Goal: Obtain resource: Download file/media

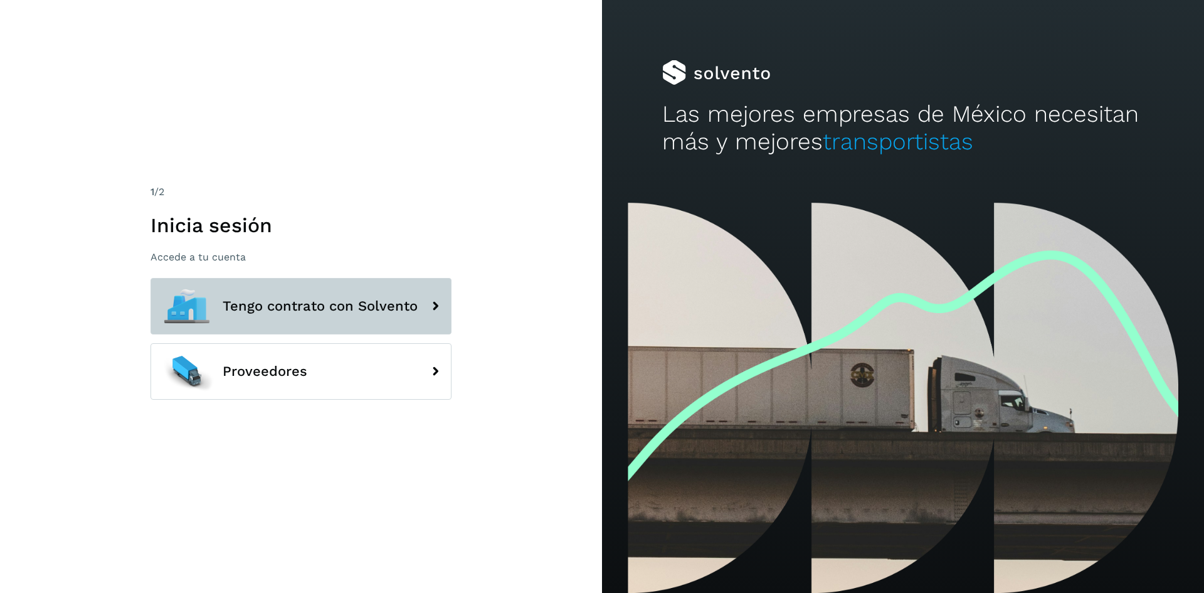
click at [310, 322] on button "Tengo contrato con Solvento" at bounding box center [300, 306] width 301 height 56
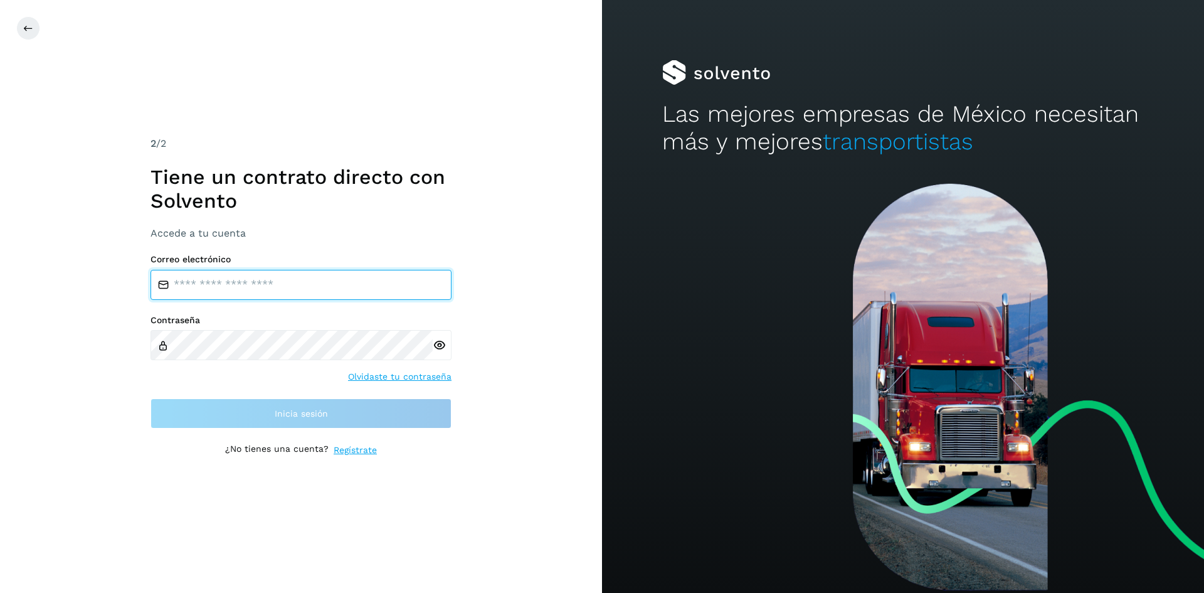
click at [242, 284] on input "email" at bounding box center [300, 285] width 301 height 30
type input "**********"
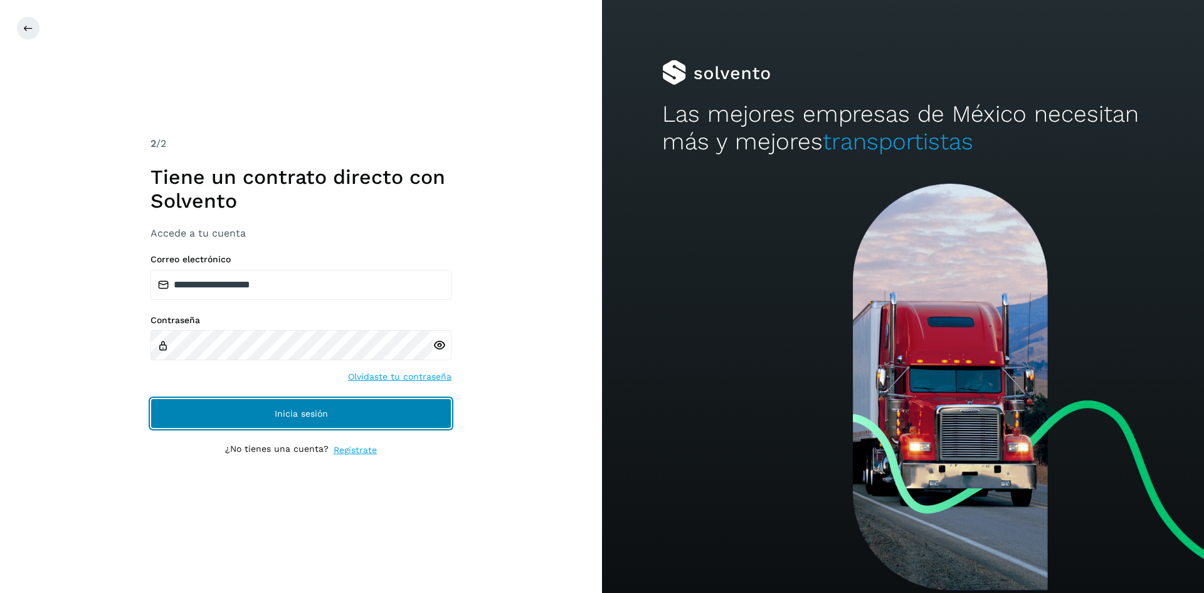
click at [291, 406] on button "Inicia sesión" at bounding box center [300, 413] width 301 height 30
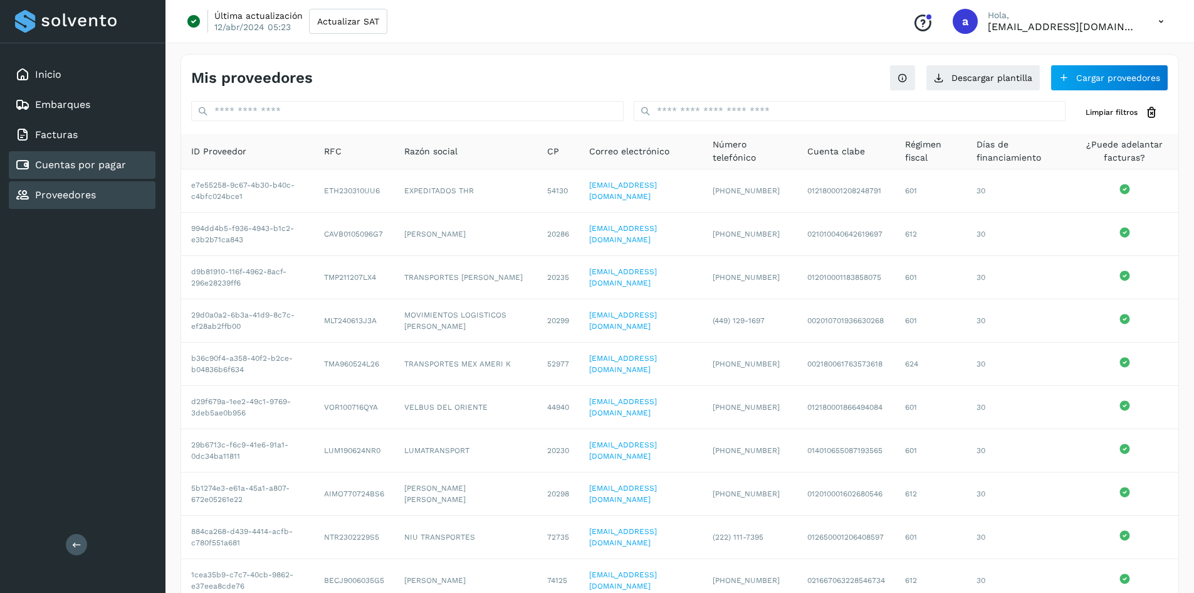
click at [86, 162] on link "Cuentas por pagar" at bounding box center [80, 165] width 91 height 12
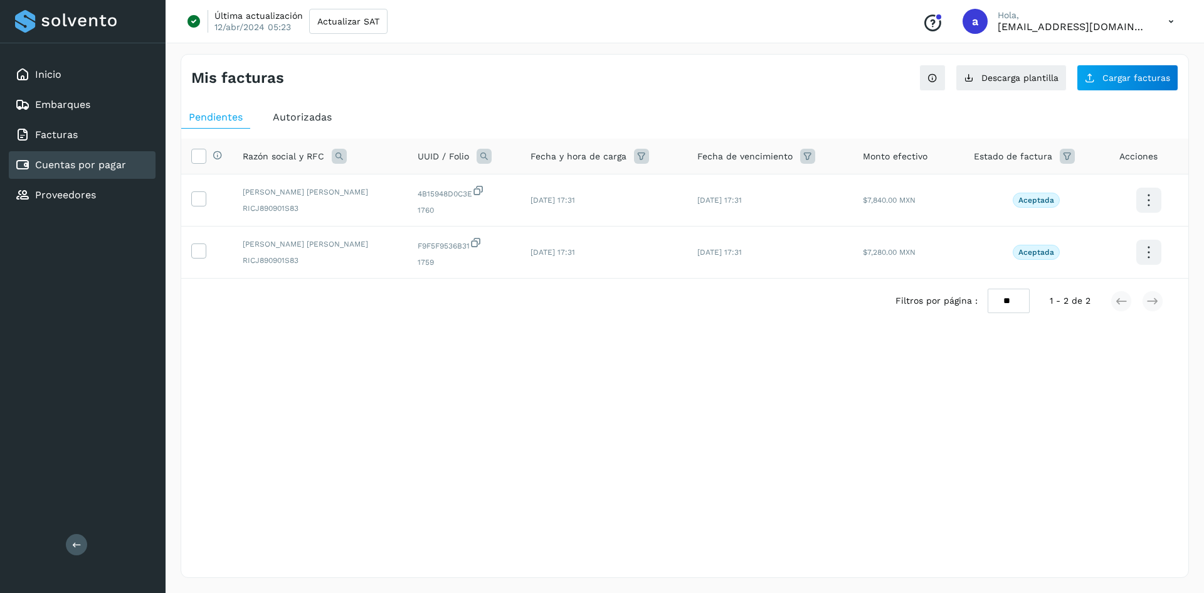
click at [305, 114] on span "Autorizadas" at bounding box center [302, 117] width 59 height 12
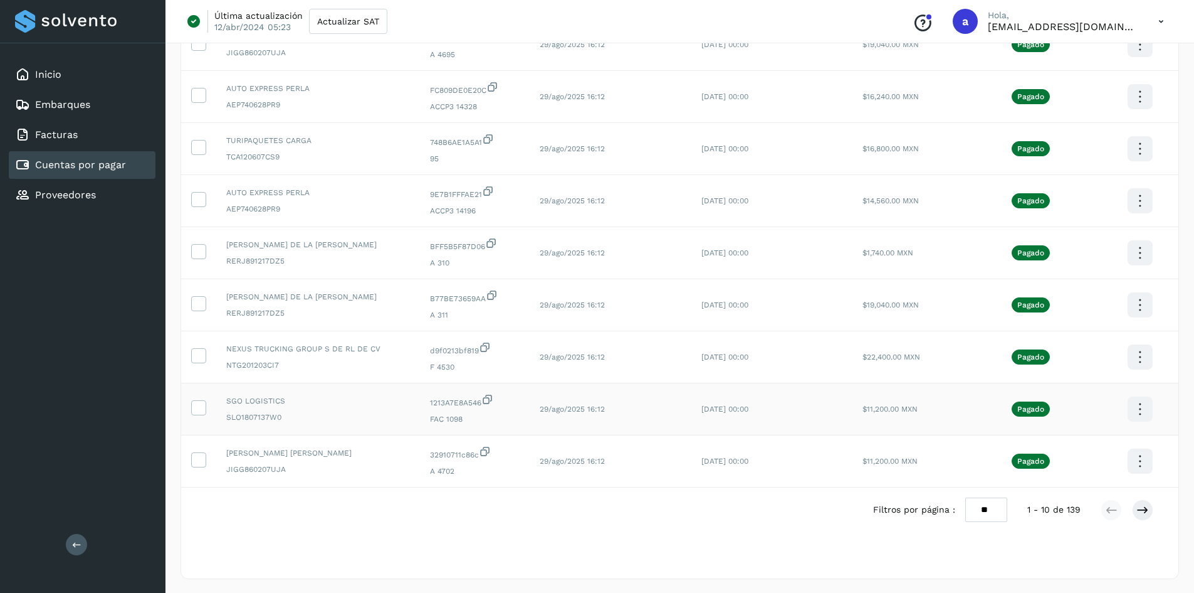
scroll to position [209, 0]
click at [982, 507] on select "** ** **" at bounding box center [987, 508] width 42 height 24
select select "**"
click at [974, 496] on select "** ** **" at bounding box center [987, 508] width 42 height 24
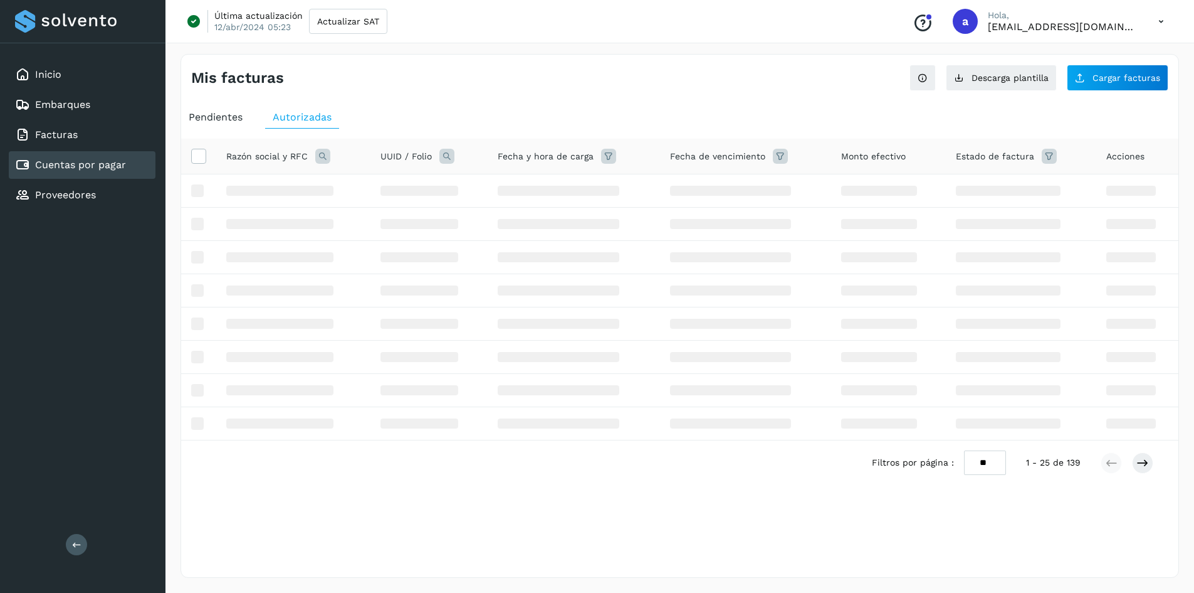
scroll to position [0, 0]
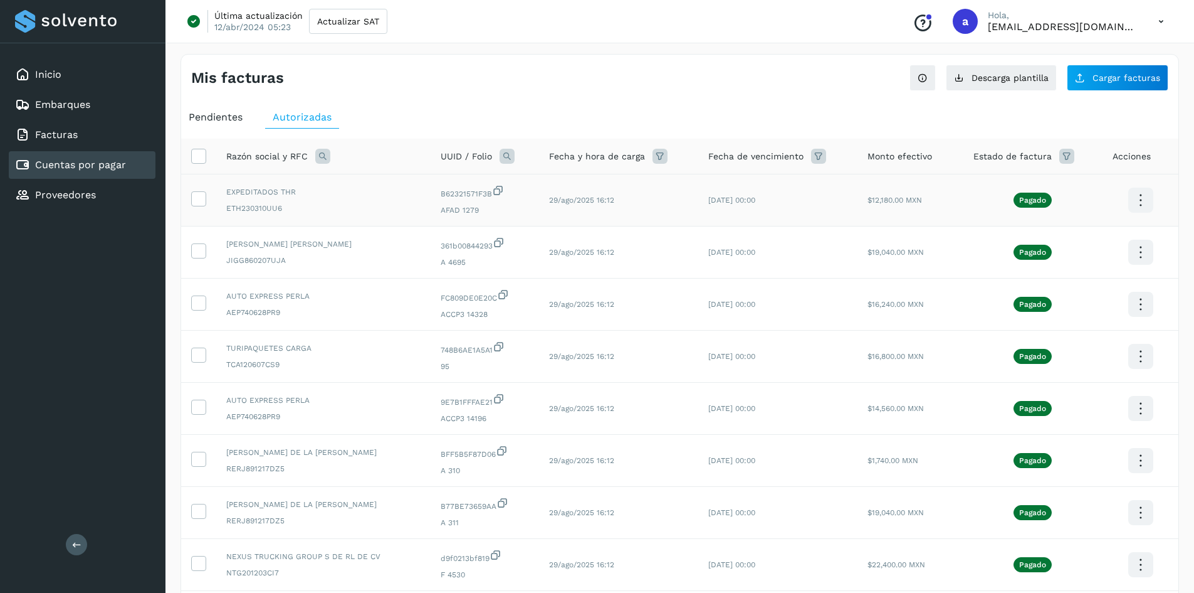
click at [1141, 200] on icon at bounding box center [1140, 200] width 29 height 29
click at [1108, 215] on button "C.Solvento" at bounding box center [1078, 213] width 149 height 24
click at [1142, 251] on icon at bounding box center [1140, 252] width 29 height 29
click at [1095, 268] on button "C.Solvento" at bounding box center [1078, 265] width 149 height 24
click at [1137, 307] on icon at bounding box center [1140, 304] width 29 height 29
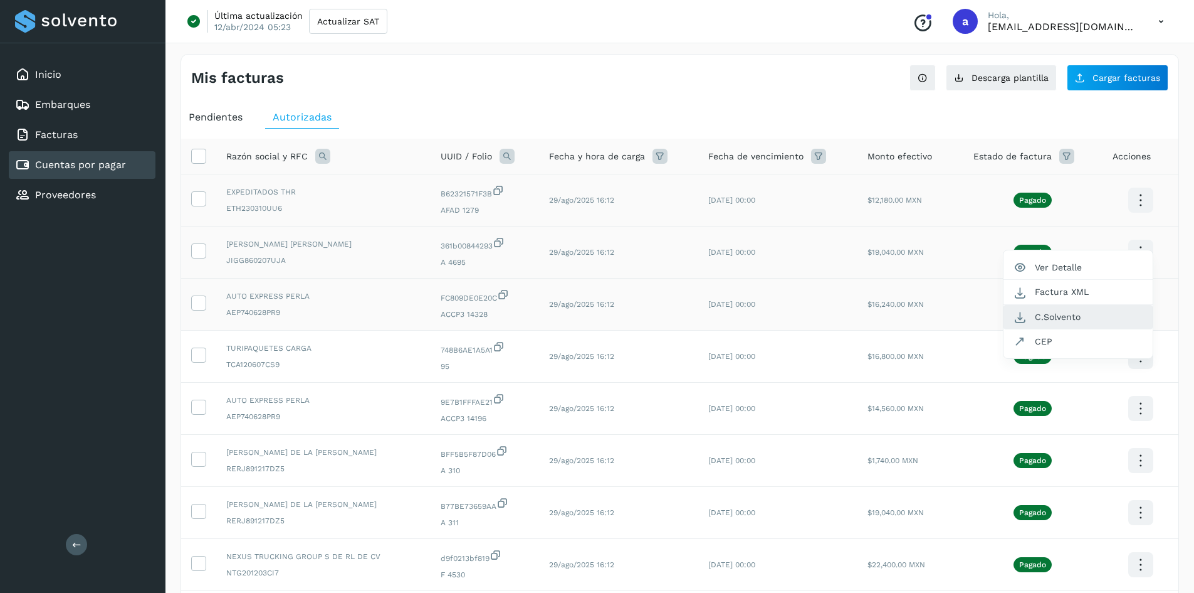
click at [1095, 319] on button "C.Solvento" at bounding box center [1078, 317] width 149 height 24
click at [1137, 354] on icon at bounding box center [1140, 356] width 29 height 29
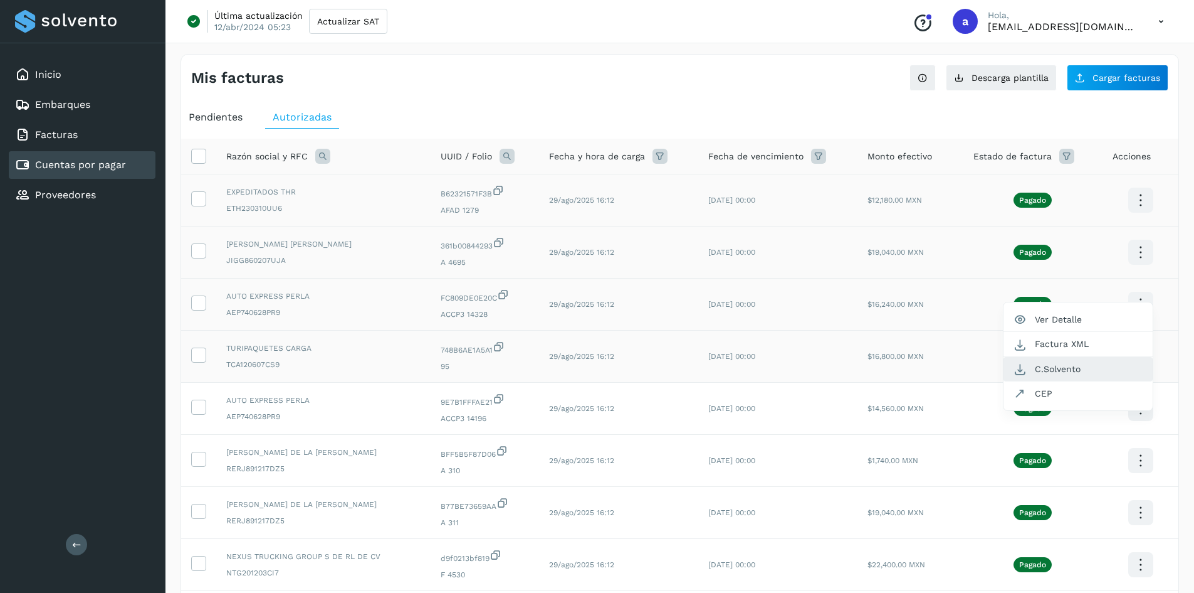
click at [1093, 364] on button "C.Solvento" at bounding box center [1078, 369] width 149 height 24
click at [1143, 411] on icon at bounding box center [1140, 408] width 29 height 29
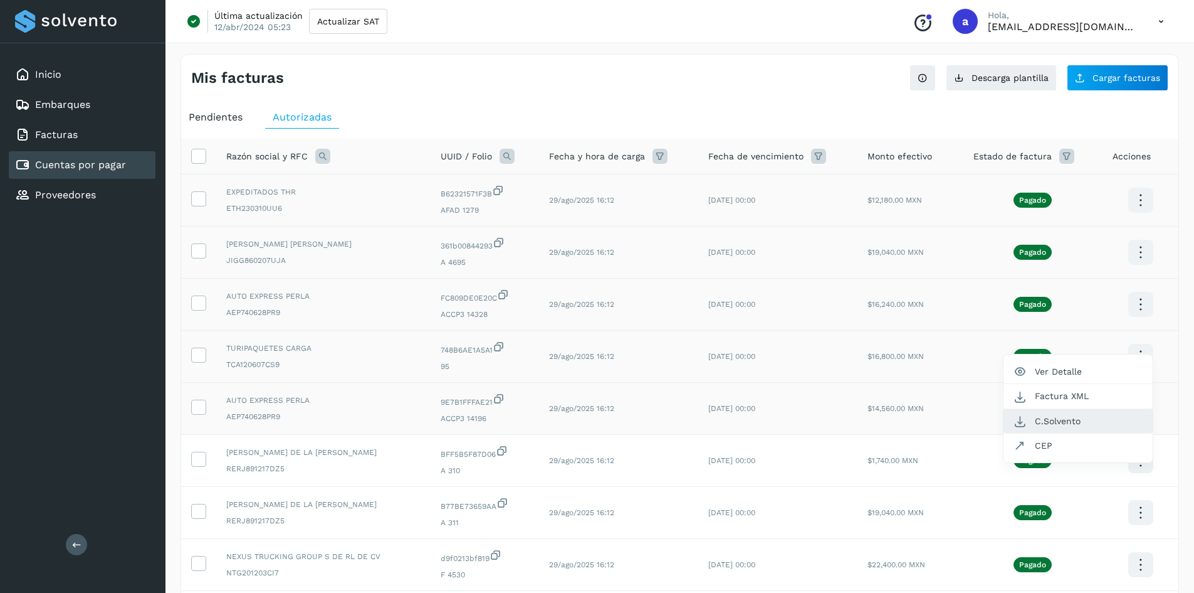
click at [1090, 423] on button "C.Solvento" at bounding box center [1078, 421] width 149 height 24
click at [1141, 462] on icon at bounding box center [1140, 460] width 29 height 29
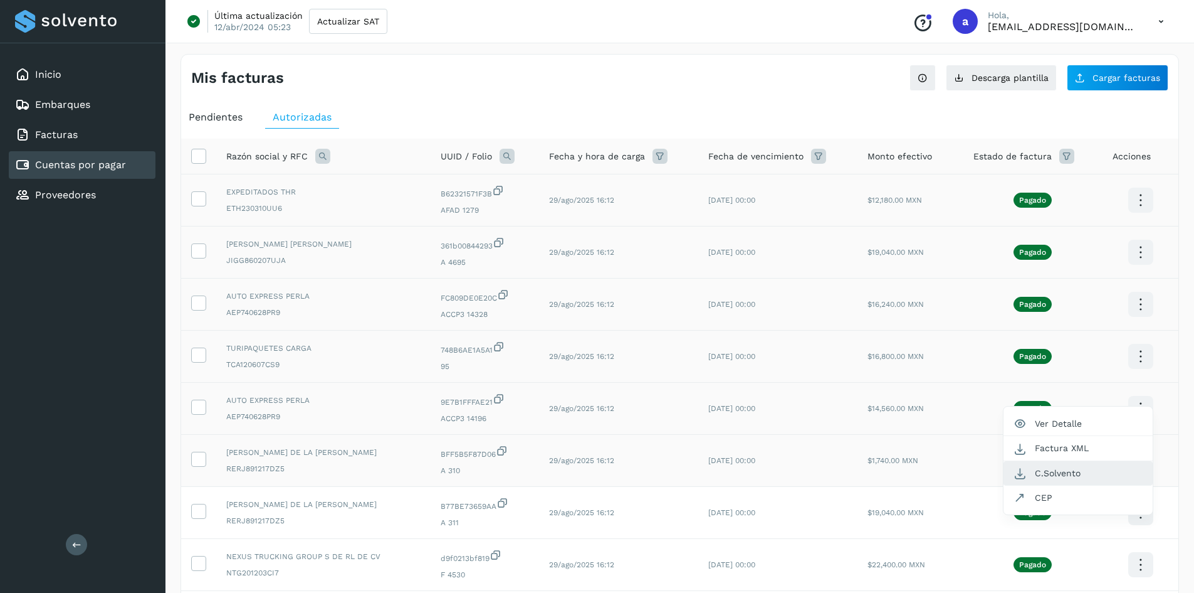
click at [1081, 475] on button "C.Solvento" at bounding box center [1078, 473] width 149 height 24
click at [1142, 515] on icon at bounding box center [1140, 512] width 29 height 29
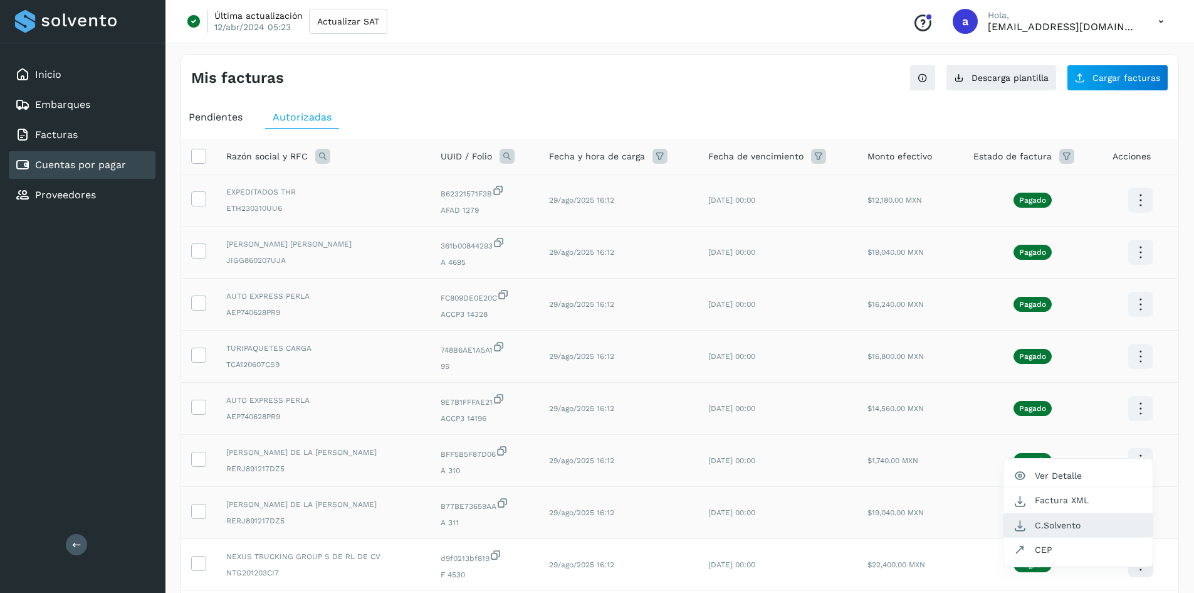
click at [1072, 523] on button "C.Solvento" at bounding box center [1078, 525] width 149 height 24
click at [1139, 562] on icon at bounding box center [1140, 564] width 29 height 29
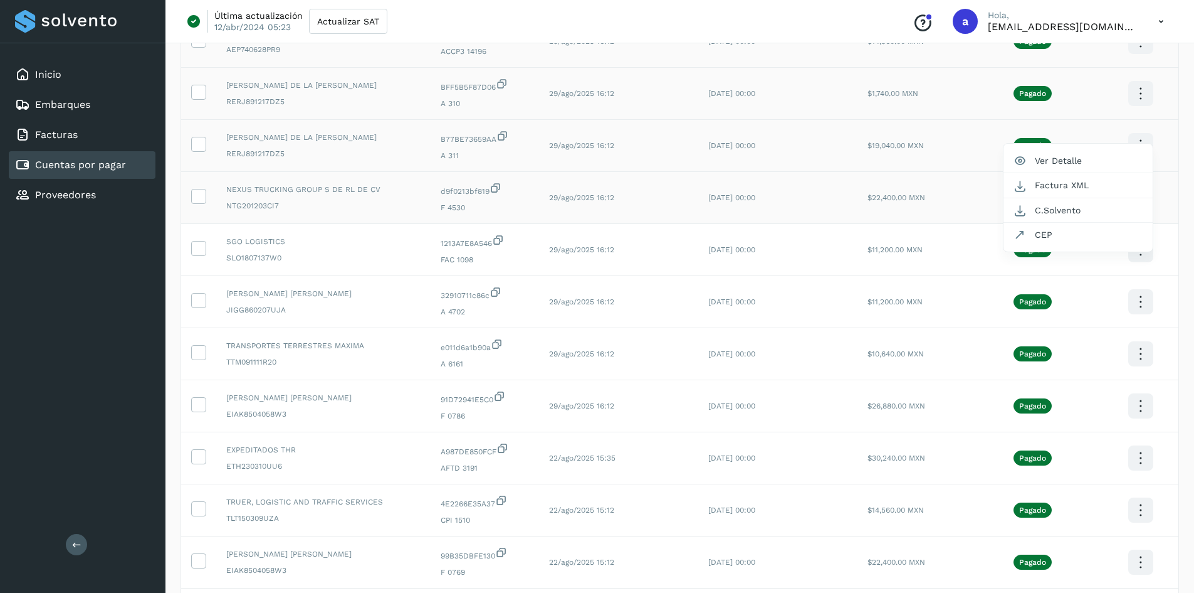
scroll to position [376, 0]
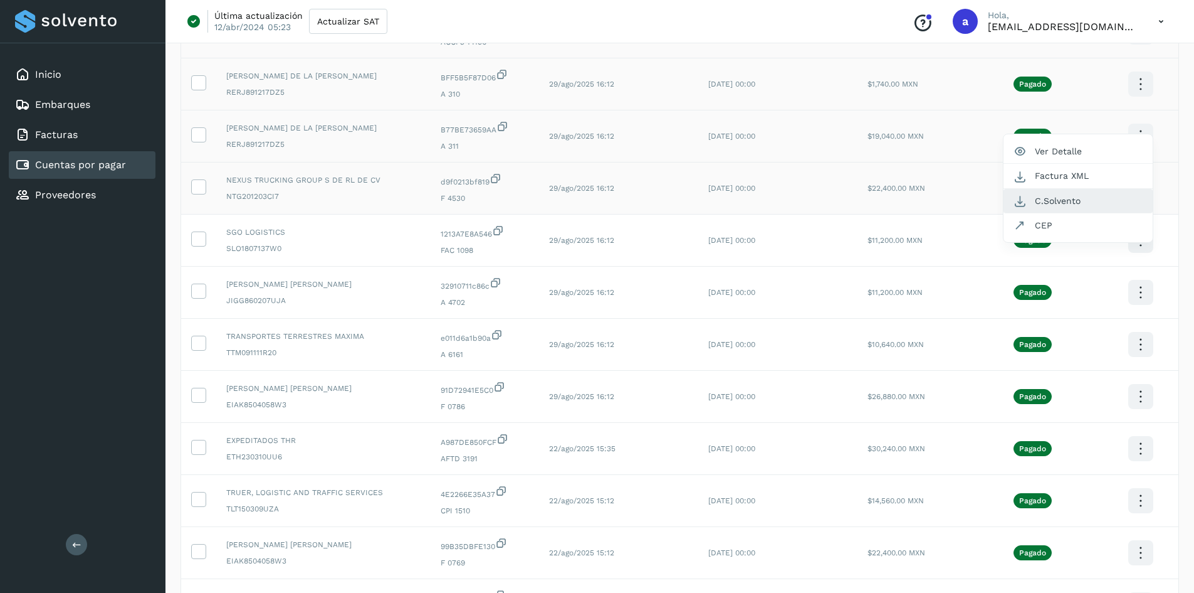
click at [1059, 200] on button "C.Solvento" at bounding box center [1078, 201] width 149 height 24
click at [1138, 240] on icon at bounding box center [1140, 240] width 29 height 29
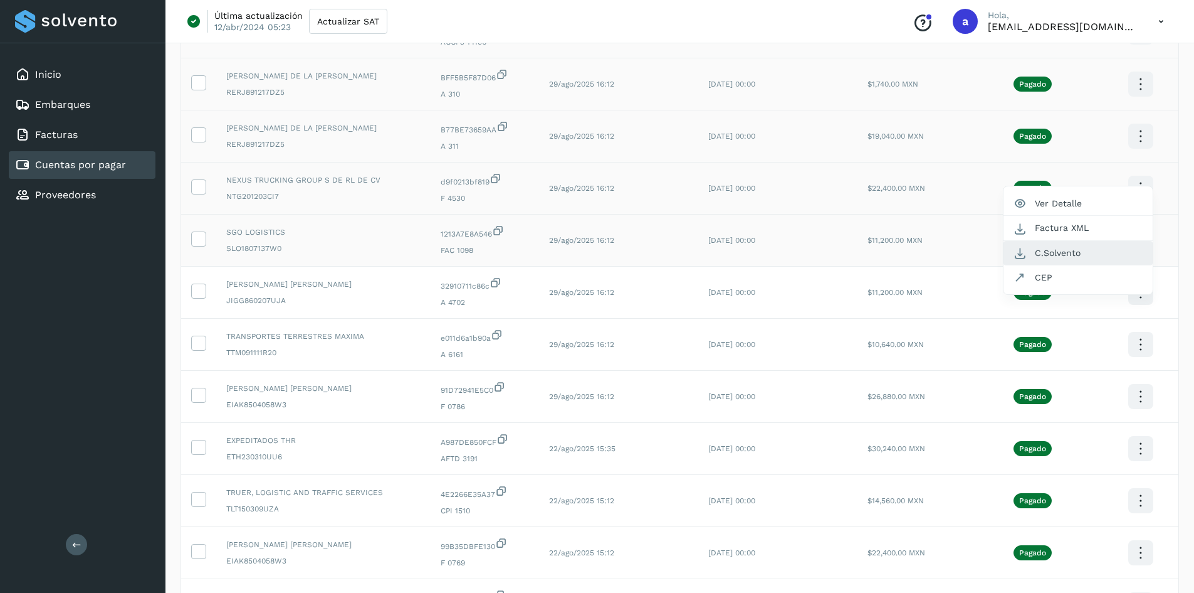
click at [1088, 253] on button "C.Solvento" at bounding box center [1078, 253] width 149 height 24
click at [1142, 293] on icon at bounding box center [1140, 292] width 29 height 29
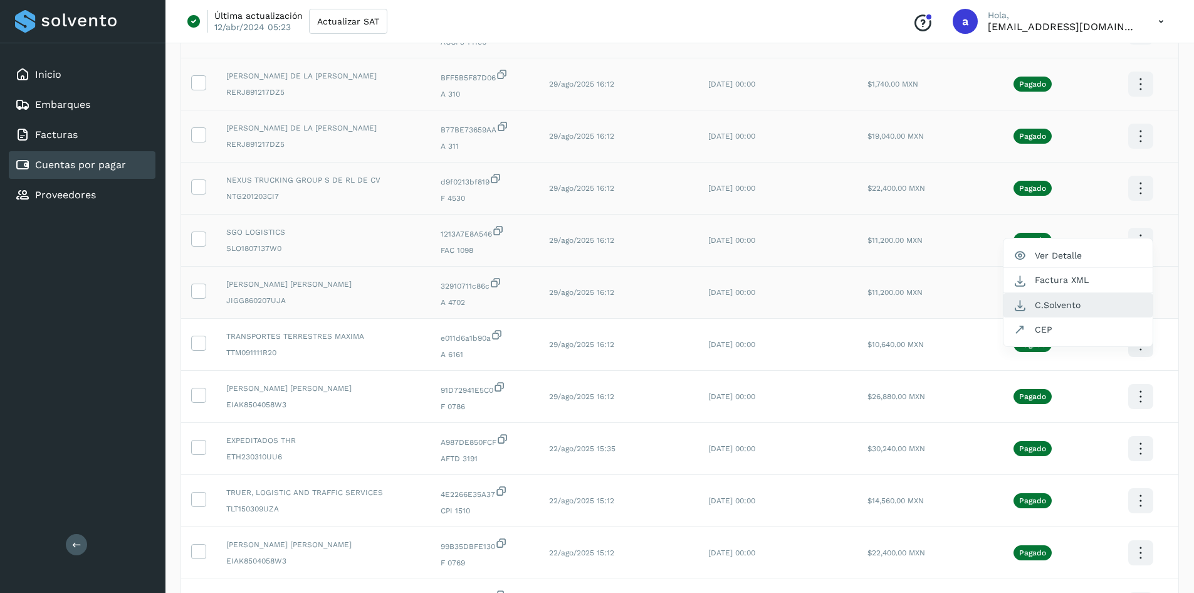
click at [1091, 308] on button "C.Solvento" at bounding box center [1078, 305] width 149 height 24
click at [1141, 342] on icon at bounding box center [1140, 344] width 29 height 29
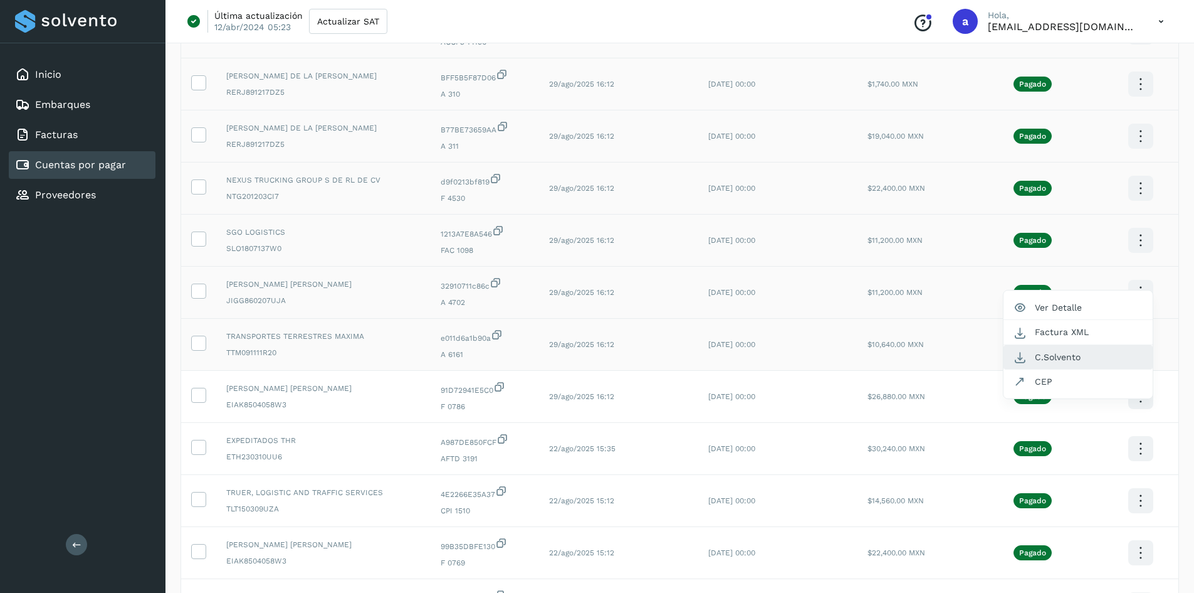
click at [1092, 360] on button "C.Solvento" at bounding box center [1078, 357] width 149 height 24
click at [1142, 397] on icon at bounding box center [1140, 396] width 29 height 29
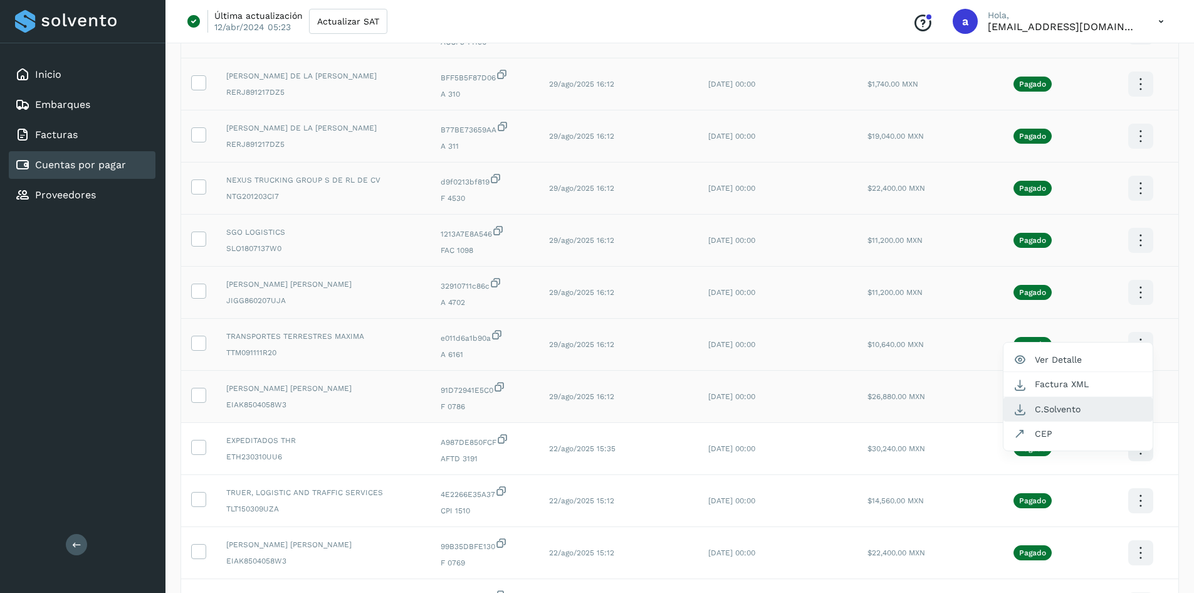
click at [1105, 403] on button "C.Solvento" at bounding box center [1078, 409] width 149 height 24
